Goal: Task Accomplishment & Management: Use online tool/utility

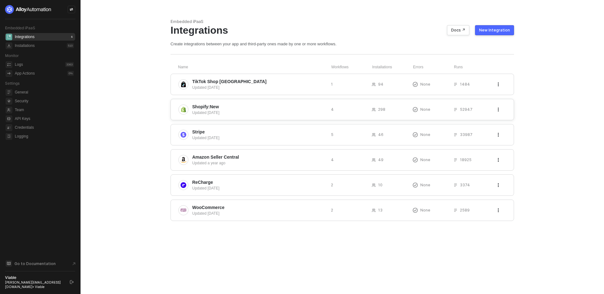
click at [223, 106] on span "Shopify:New" at bounding box center [259, 107] width 134 height 6
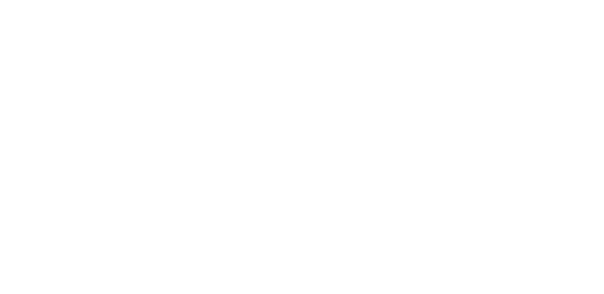
click at [221, 94] on div at bounding box center [302, 147] width 604 height 294
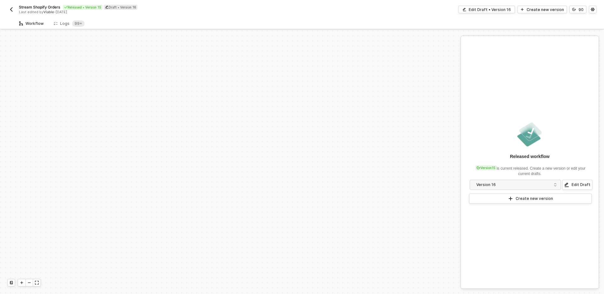
scroll to position [270, 0]
click at [56, 22] on div "Logs 99+" at bounding box center [69, 23] width 31 height 6
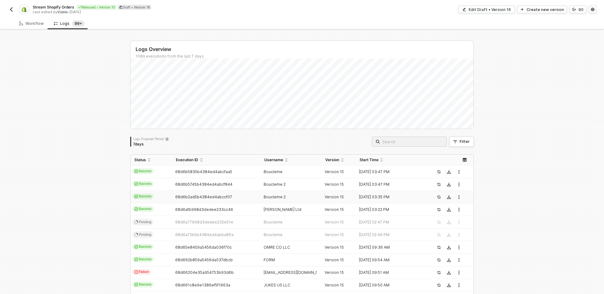
click at [284, 193] on td "Boucleme 2" at bounding box center [291, 197] width 61 height 13
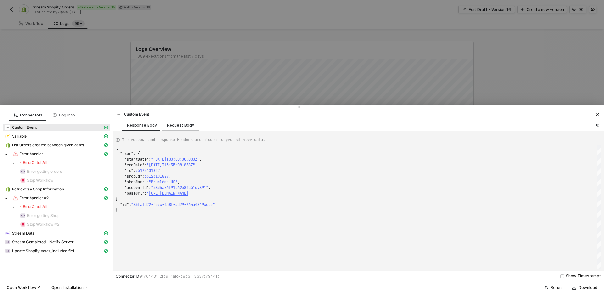
click at [175, 130] on div "Request Body" at bounding box center [180, 125] width 37 height 12
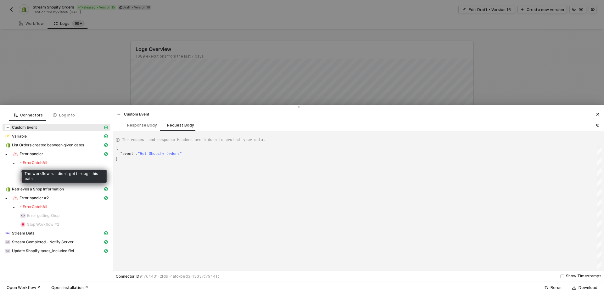
drag, startPoint x: 58, startPoint y: 161, endPoint x: 55, endPoint y: 160, distance: 3.6
click at [58, 161] on div "Error CatchAll" at bounding box center [64, 162] width 88 height 5
drag, startPoint x: 49, startPoint y: 158, endPoint x: 40, endPoint y: 153, distance: 10.0
click at [49, 158] on div "Error handler" at bounding box center [57, 154] width 108 height 9
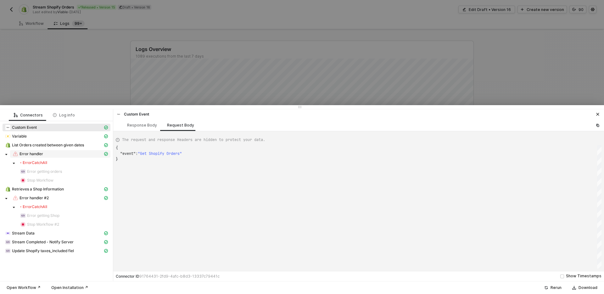
click at [40, 153] on span "Error handler" at bounding box center [32, 153] width 24 height 5
type textarea "{ "json": { "statusCode": null }, "id": "branch" }"
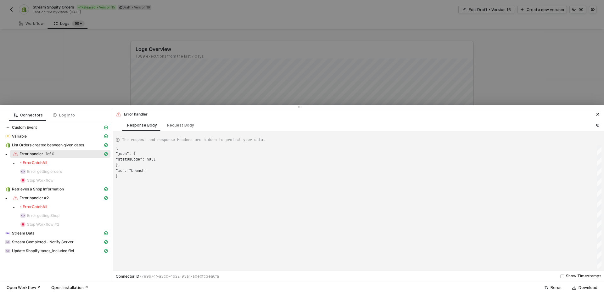
scroll to position [28, 0]
click at [142, 29] on div at bounding box center [302, 147] width 604 height 294
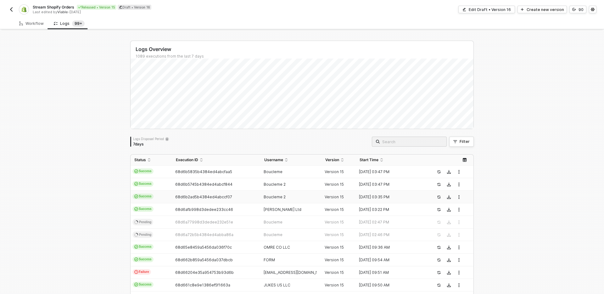
click at [417, 140] on input "search" at bounding box center [412, 141] width 60 height 7
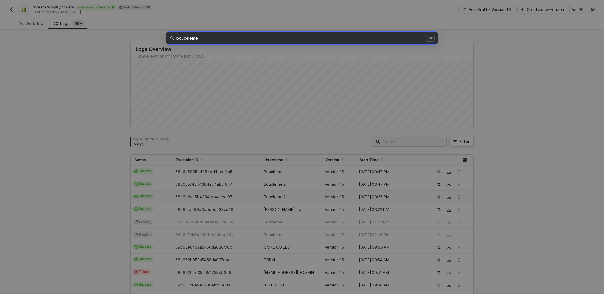
type input "bouceleme"
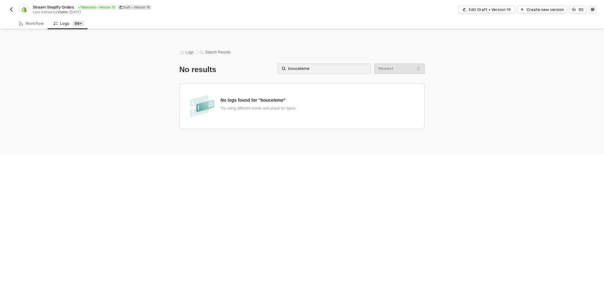
click at [313, 66] on input "bouceleme" at bounding box center [327, 68] width 78 height 7
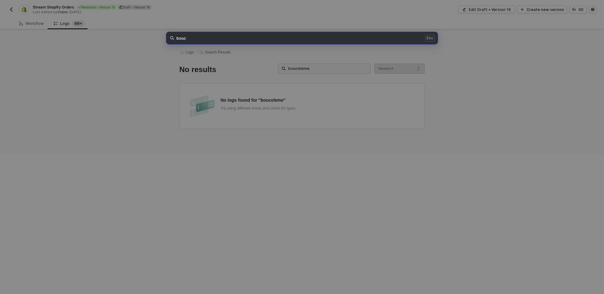
type input "bouc"
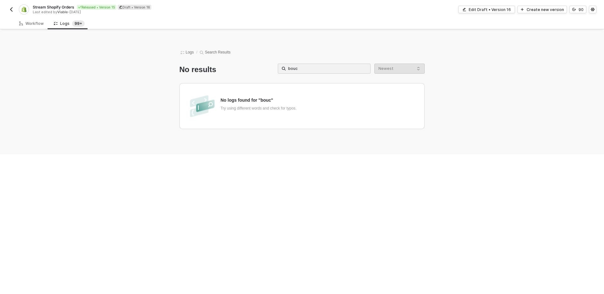
click at [294, 68] on input "bouc" at bounding box center [327, 68] width 78 height 7
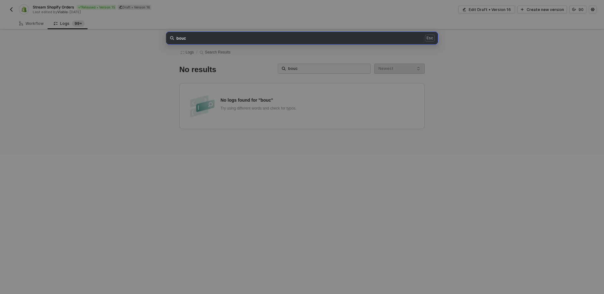
click at [331, 87] on div "bouc Esc" at bounding box center [302, 147] width 604 height 294
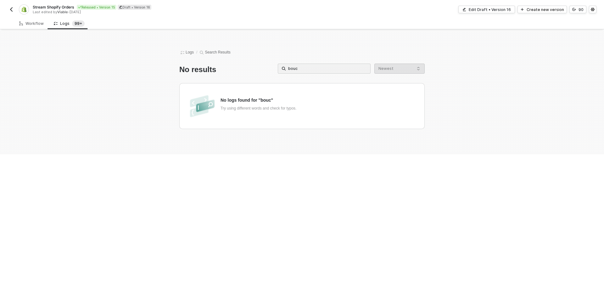
click at [326, 75] on div "bouc bouc Esc" at bounding box center [324, 70] width 93 height 12
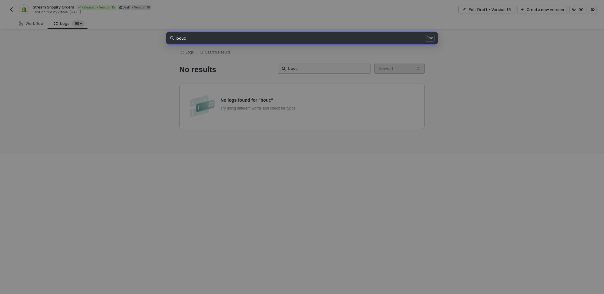
drag, startPoint x: 93, startPoint y: 33, endPoint x: 96, endPoint y: 27, distance: 7.2
click at [93, 33] on div "bouc Esc" at bounding box center [302, 147] width 604 height 294
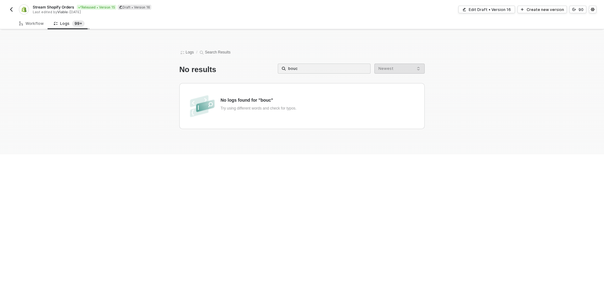
click at [62, 20] on div "Workflow Logs 99+ TRIGGER Triffin Custom Event Variable Variable Shopify List O…" at bounding box center [302, 86] width 604 height 137
drag, startPoint x: 62, startPoint y: 20, endPoint x: 60, endPoint y: 25, distance: 5.5
click at [62, 20] on div "Logs 99+" at bounding box center [69, 23] width 31 height 6
click at [60, 26] on div "Logs 99+" at bounding box center [69, 23] width 31 height 6
click at [192, 53] on span "Logs" at bounding box center [187, 52] width 16 height 6
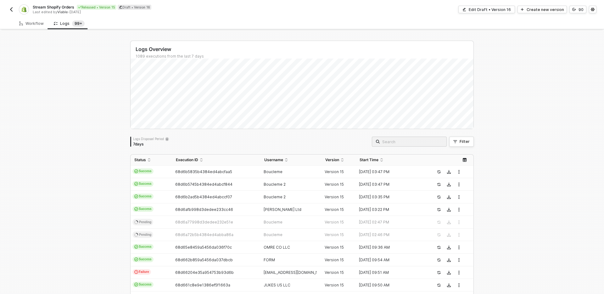
click at [405, 141] on input "search" at bounding box center [412, 141] width 60 height 7
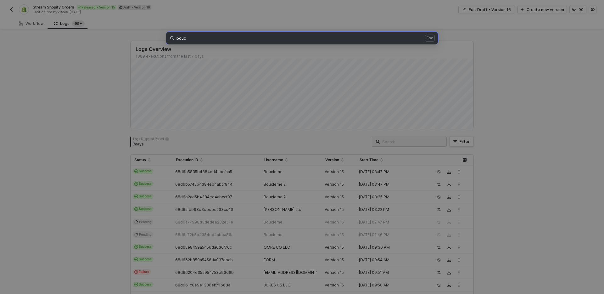
click at [178, 38] on input "bouc" at bounding box center [300, 38] width 247 height 5
type input "Bouc"
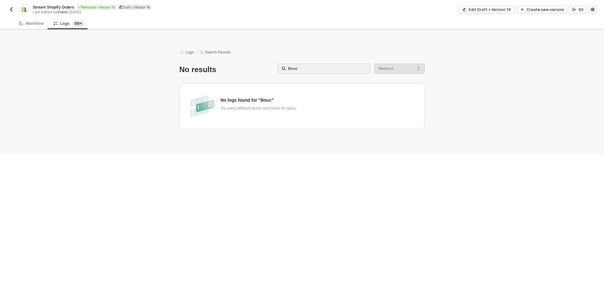
drag, startPoint x: 293, startPoint y: 69, endPoint x: 299, endPoint y: 68, distance: 5.7
click at [294, 68] on input "Bouc" at bounding box center [327, 68] width 78 height 7
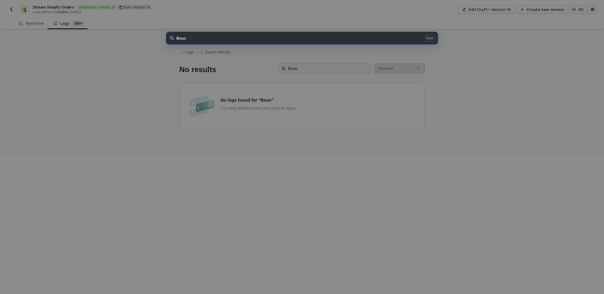
drag, startPoint x: 299, startPoint y: 67, endPoint x: 141, endPoint y: 60, distance: 158.5
click at [299, 67] on div "Bouc Esc" at bounding box center [302, 147] width 604 height 294
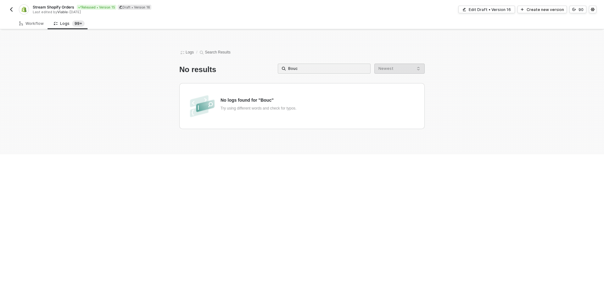
drag, startPoint x: 187, startPoint y: 37, endPoint x: 186, endPoint y: 48, distance: 11.1
click at [187, 37] on div "Logs / Search Results No results Bouc Bouc Esc Newest No logs found for "Bouc" …" at bounding box center [302, 93] width 359 height 124
click at [187, 50] on span "Logs" at bounding box center [187, 52] width 16 height 6
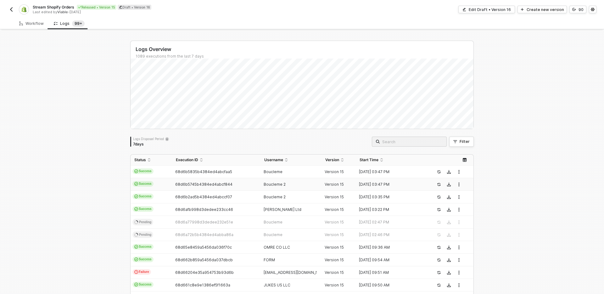
click at [314, 184] on div "Boucleme 2" at bounding box center [289, 184] width 56 height 5
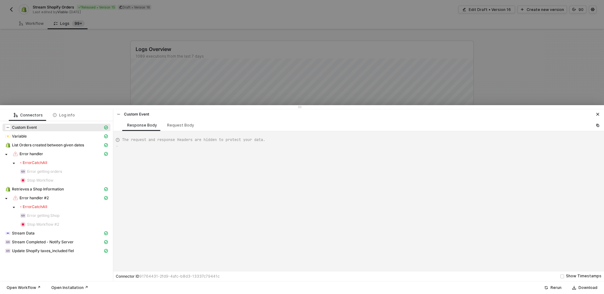
scroll to position [57, 0]
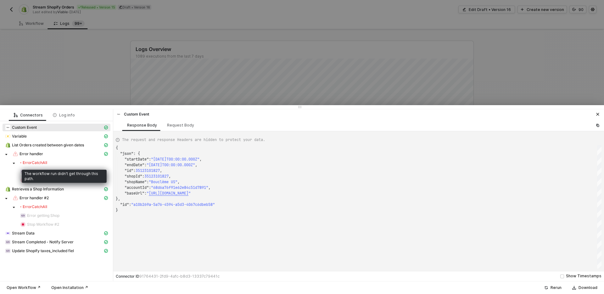
click at [51, 159] on span "Error CatchAll" at bounding box center [64, 163] width 93 height 8
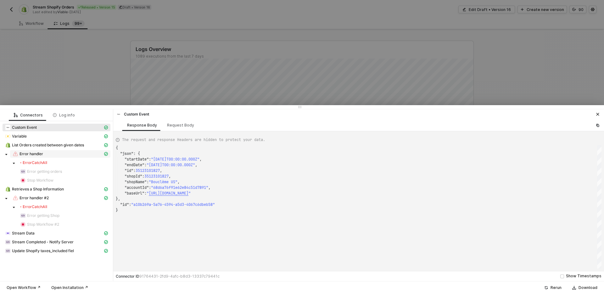
click at [32, 157] on span "Error handler" at bounding box center [60, 154] width 100 height 8
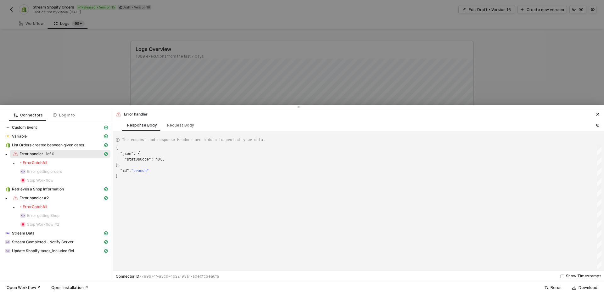
scroll to position [28, 0]
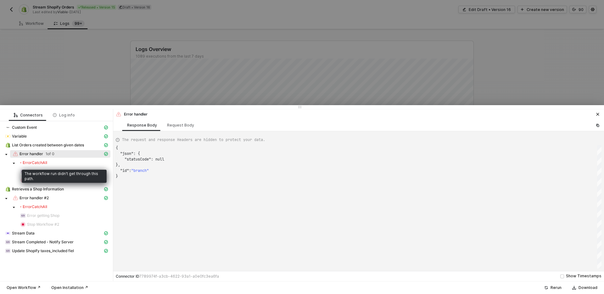
click at [30, 162] on div "Error CatchAll" at bounding box center [33, 162] width 27 height 5
click at [29, 169] on div "The workflow run didn't get through this path." at bounding box center [64, 174] width 85 height 16
click at [31, 203] on span "Error CatchAll" at bounding box center [64, 207] width 93 height 8
click at [69, 191] on div "Retrieves a Shop Information" at bounding box center [54, 189] width 98 height 6
type textarea "{ "json": { "shop": { "id": 35123101827, "name": "Bouclème US", "email": "[EMAI…"
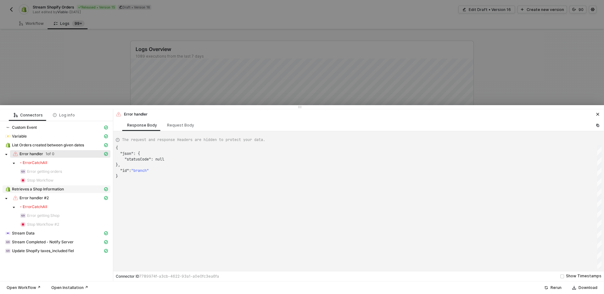
scroll to position [57, 0]
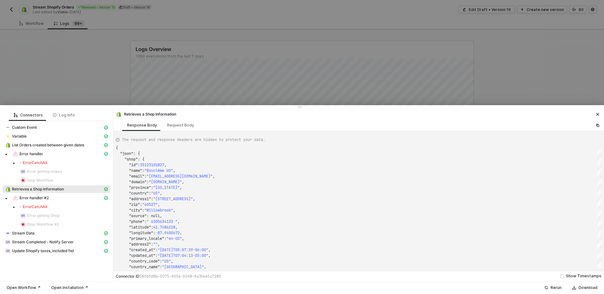
click at [180, 109] on div at bounding box center [302, 107] width 604 height 4
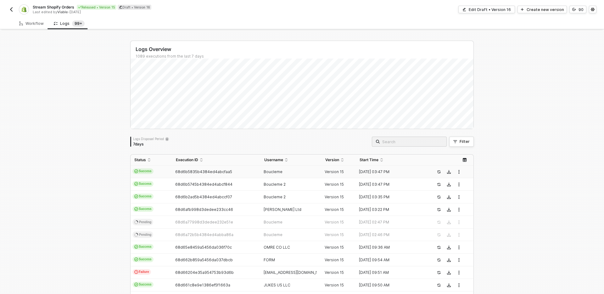
click at [221, 173] on span "68d6b5835b4384ed4abcfaa5" at bounding box center [203, 171] width 57 height 5
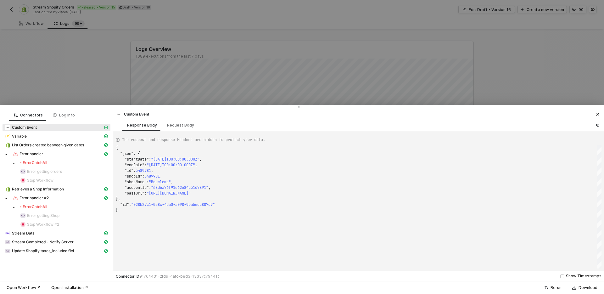
click at [41, 160] on span "Error CatchAll" at bounding box center [64, 163] width 93 height 8
click at [30, 153] on span "Error handler" at bounding box center [32, 153] width 24 height 5
type textarea "{ "json": { "statusCode": null }, "id": "branch" }"
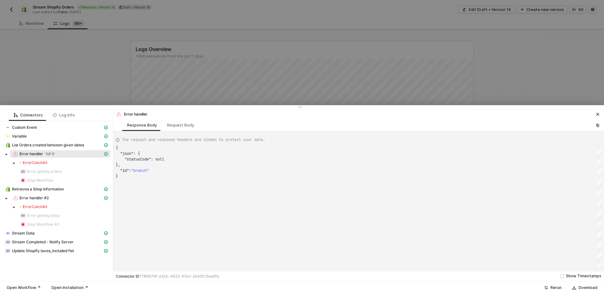
scroll to position [28, 0]
drag, startPoint x: 36, startPoint y: 202, endPoint x: 37, endPoint y: 207, distance: 5.1
click at [36, 202] on div "Error handler #2" at bounding box center [57, 198] width 108 height 9
click at [37, 208] on div "Error CatchAll" at bounding box center [33, 206] width 27 height 5
